Goal: Task Accomplishment & Management: Use online tool/utility

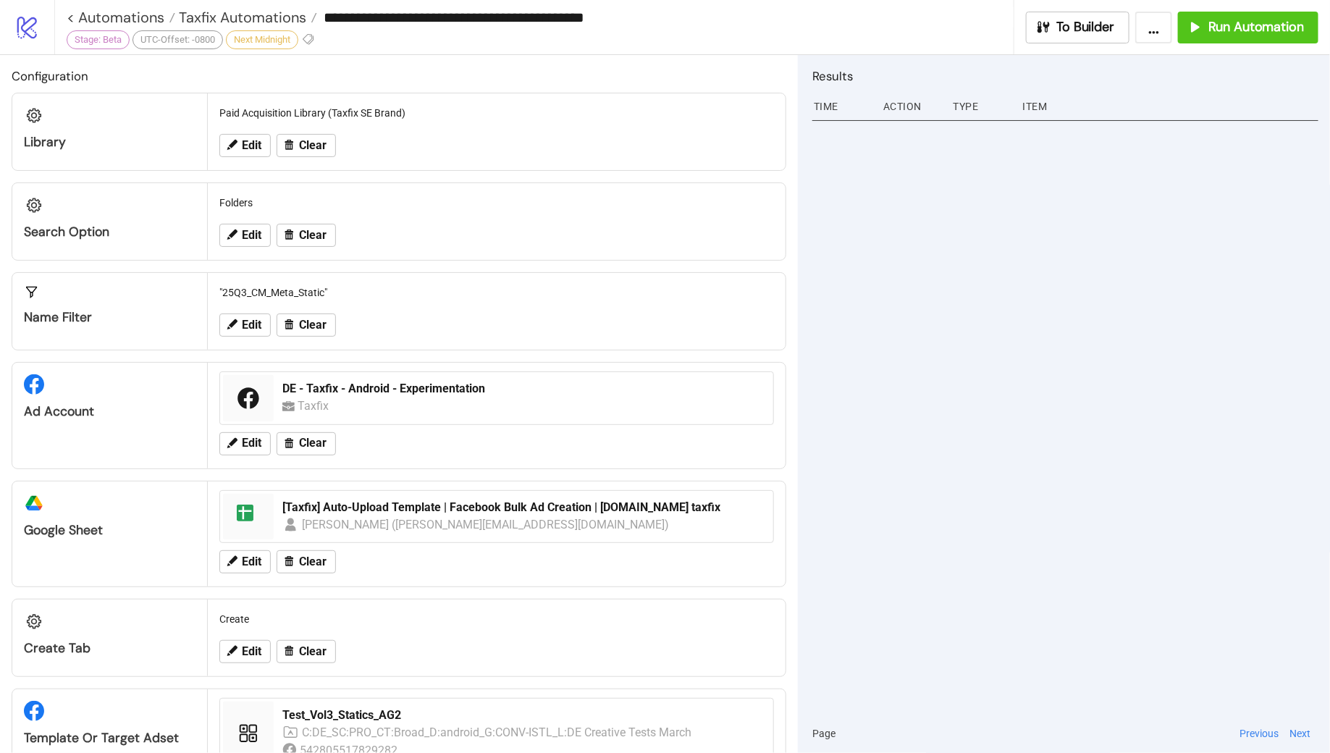
scroll to position [526, 0]
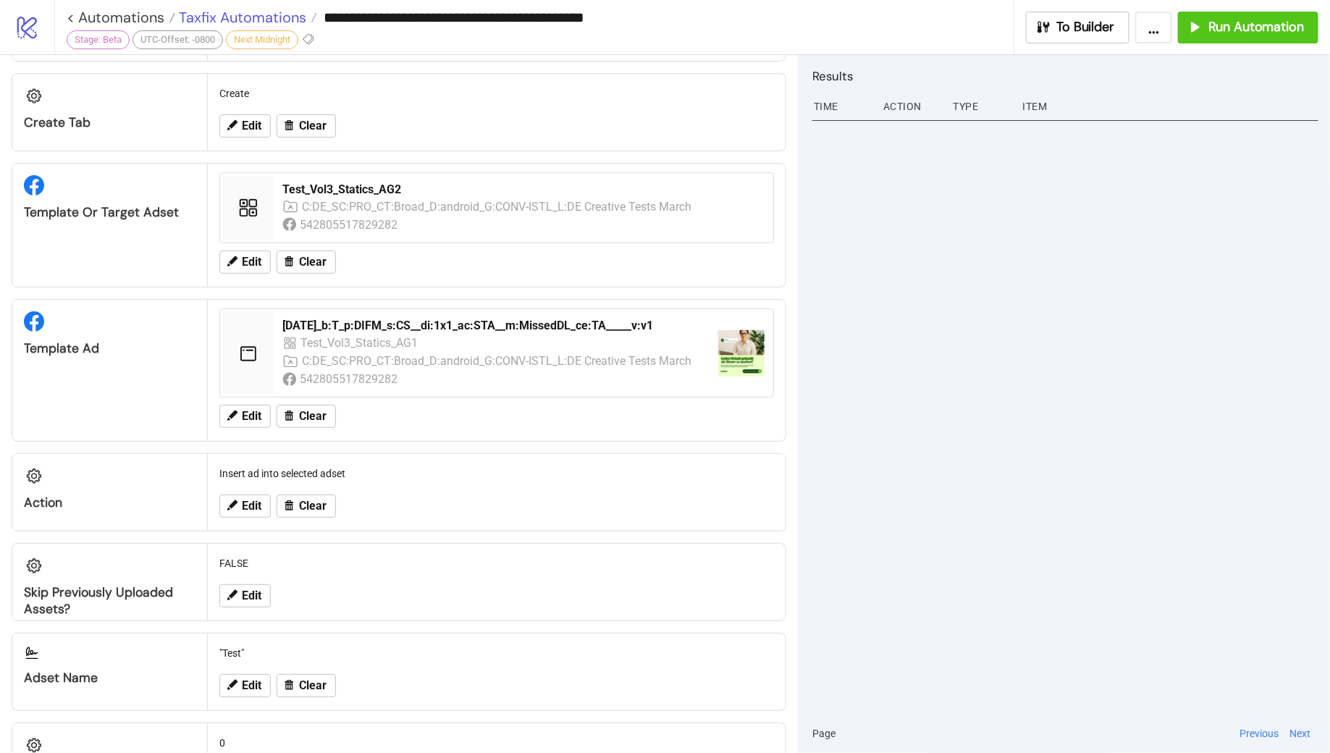
click at [253, 13] on span "Taxfix Automations" at bounding box center [240, 17] width 131 height 19
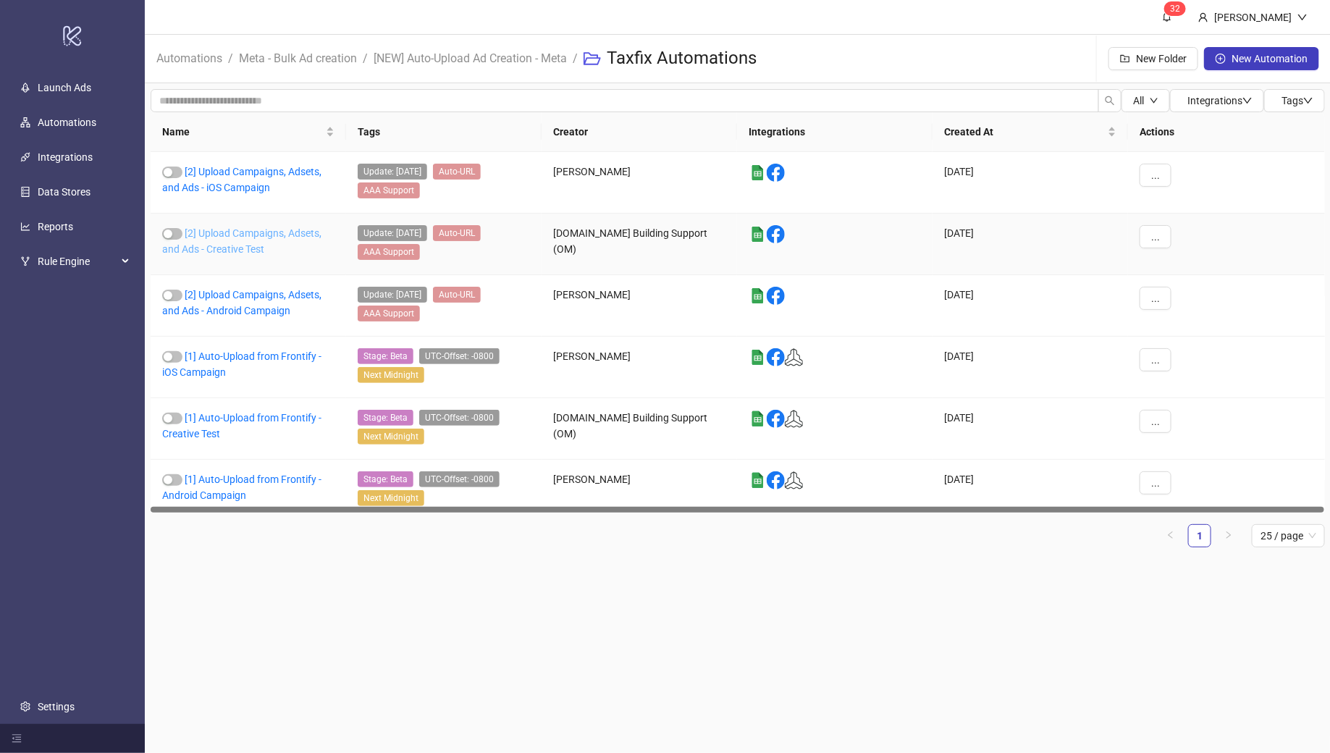
click at [240, 232] on link "[2] Upload Campaigns, Adsets, and Ads - Creative Test" at bounding box center [241, 241] width 159 height 28
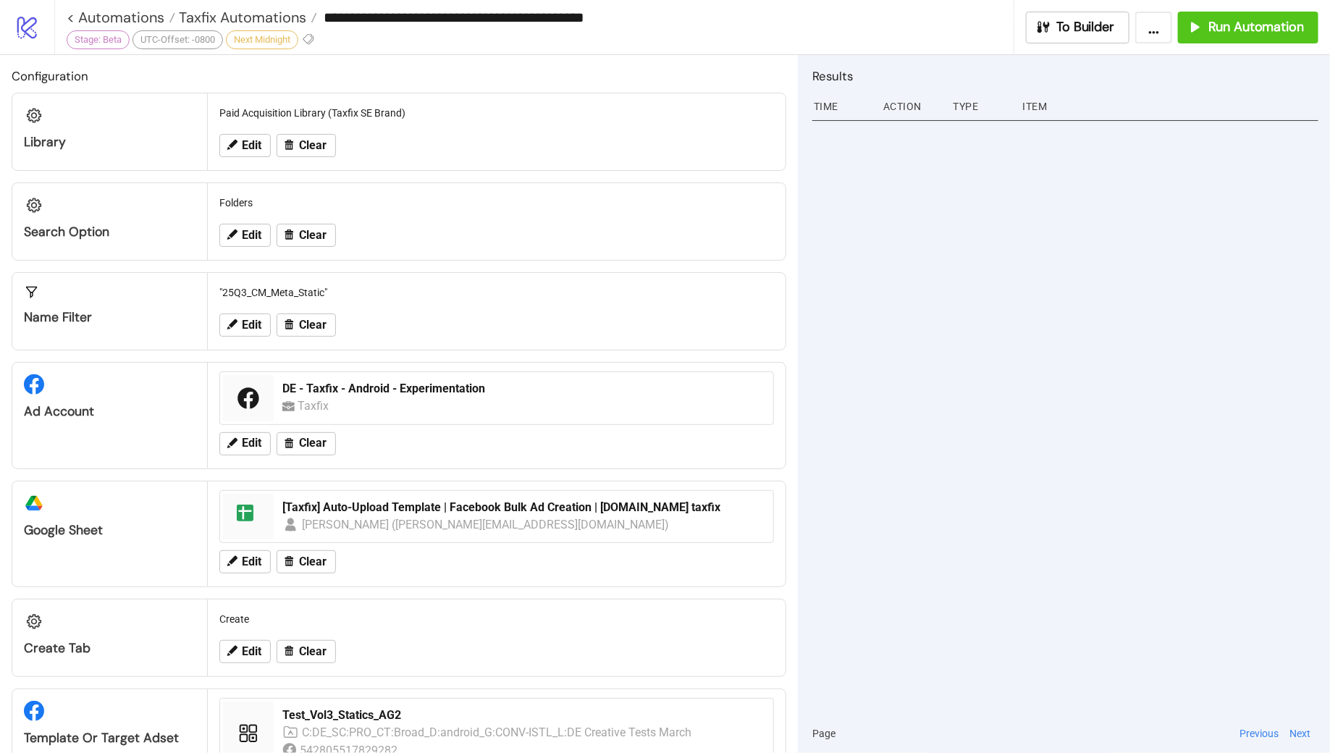
type input "**********"
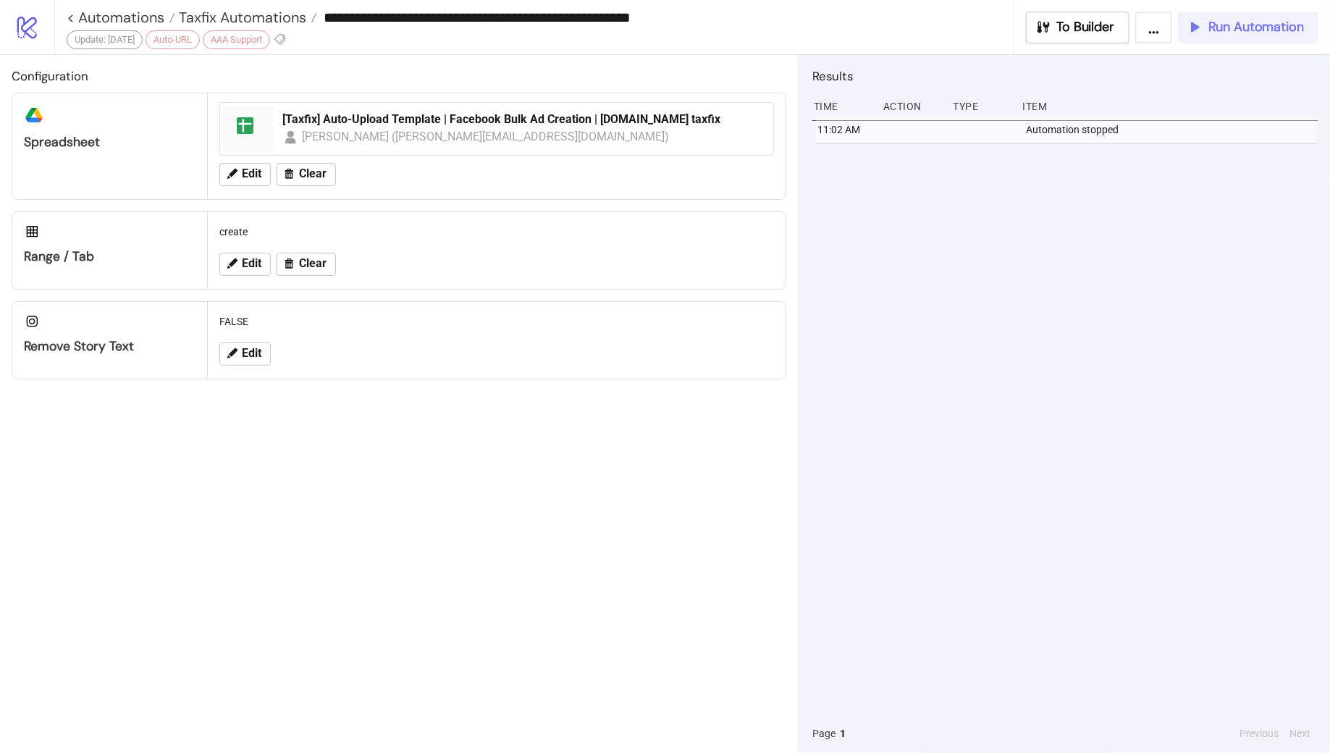
click at [1234, 30] on span "Run Automation" at bounding box center [1257, 27] width 96 height 17
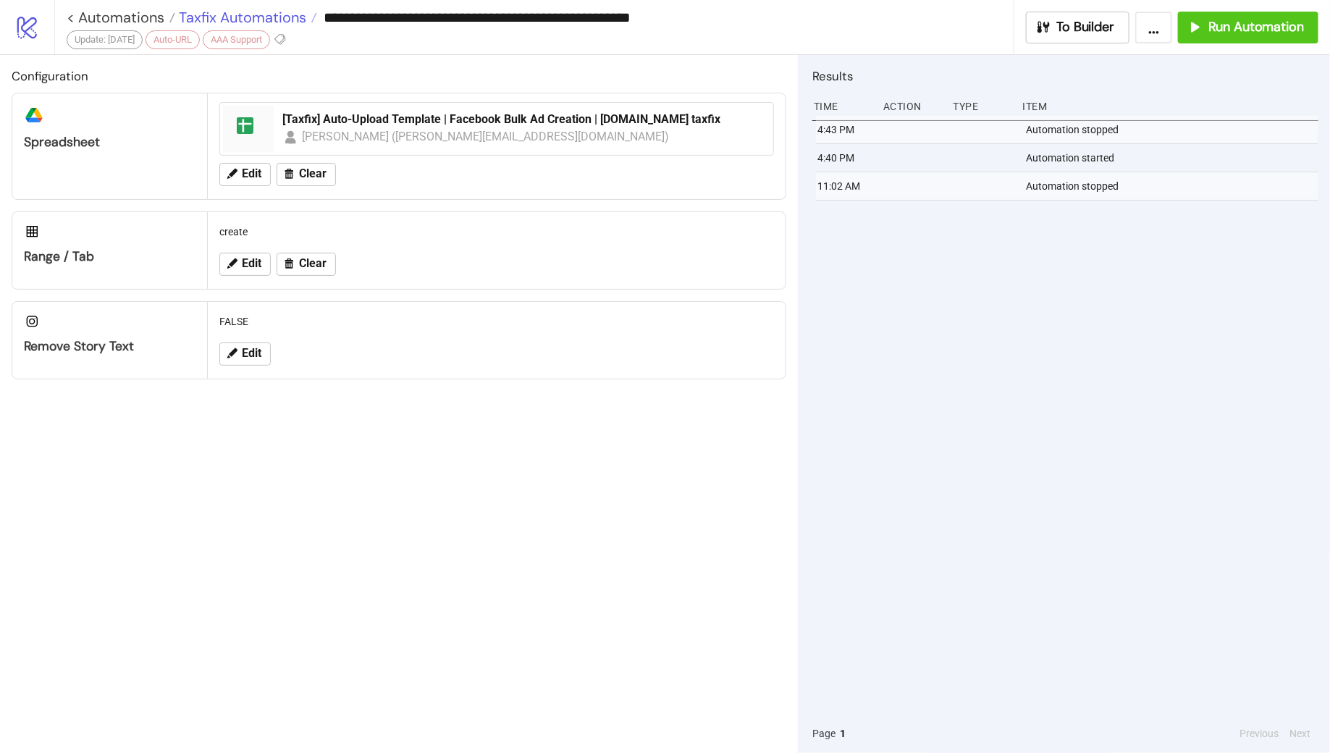
click at [259, 20] on span "Taxfix Automations" at bounding box center [240, 17] width 131 height 19
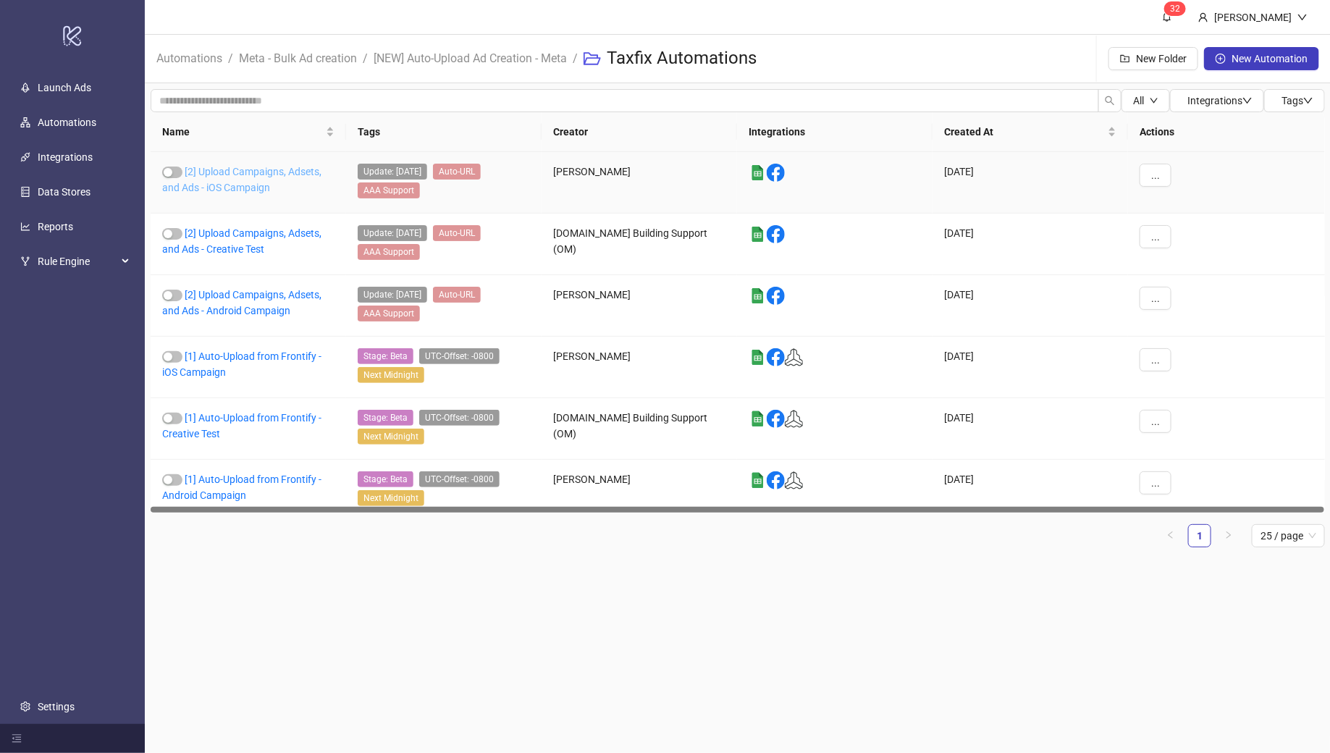
click at [228, 174] on link "[2] Upload Campaigns, Adsets, and Ads - iOS Campaign" at bounding box center [241, 180] width 159 height 28
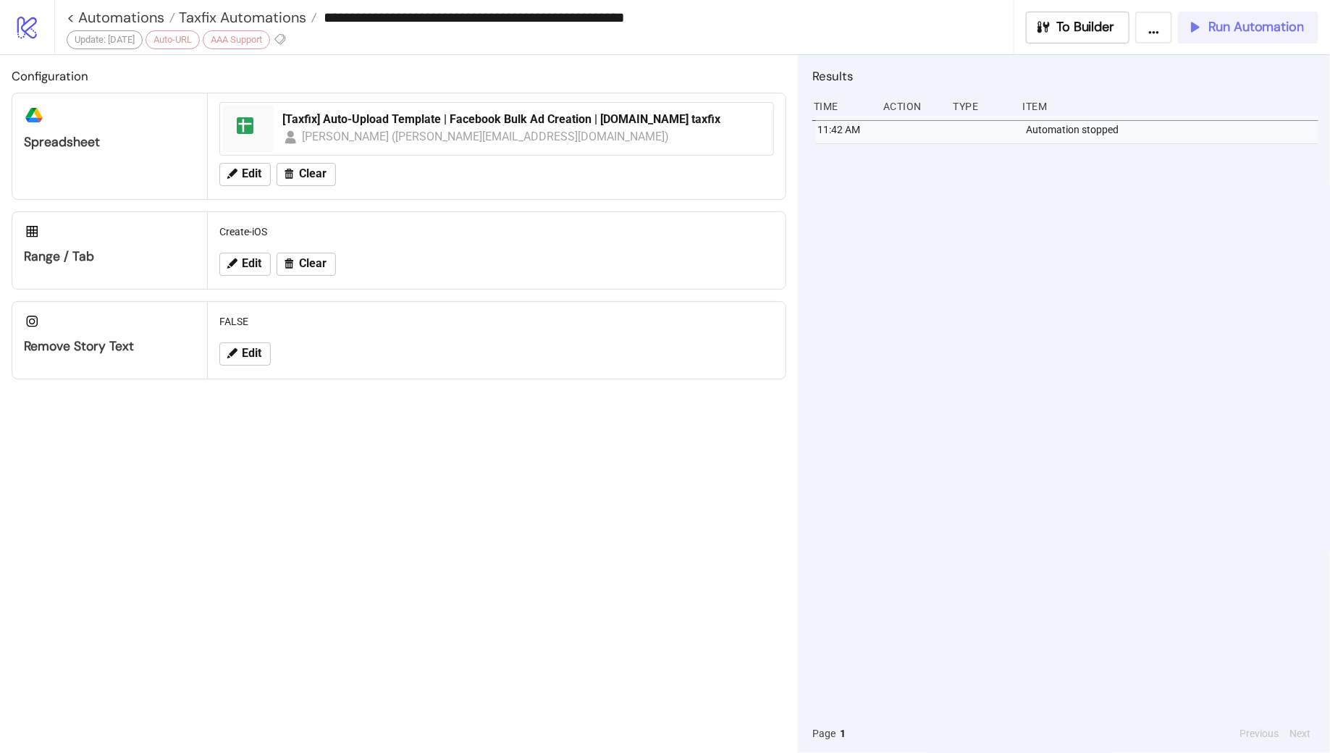
click at [1221, 25] on span "Run Automation" at bounding box center [1257, 27] width 96 height 17
